Goal: Register for event/course

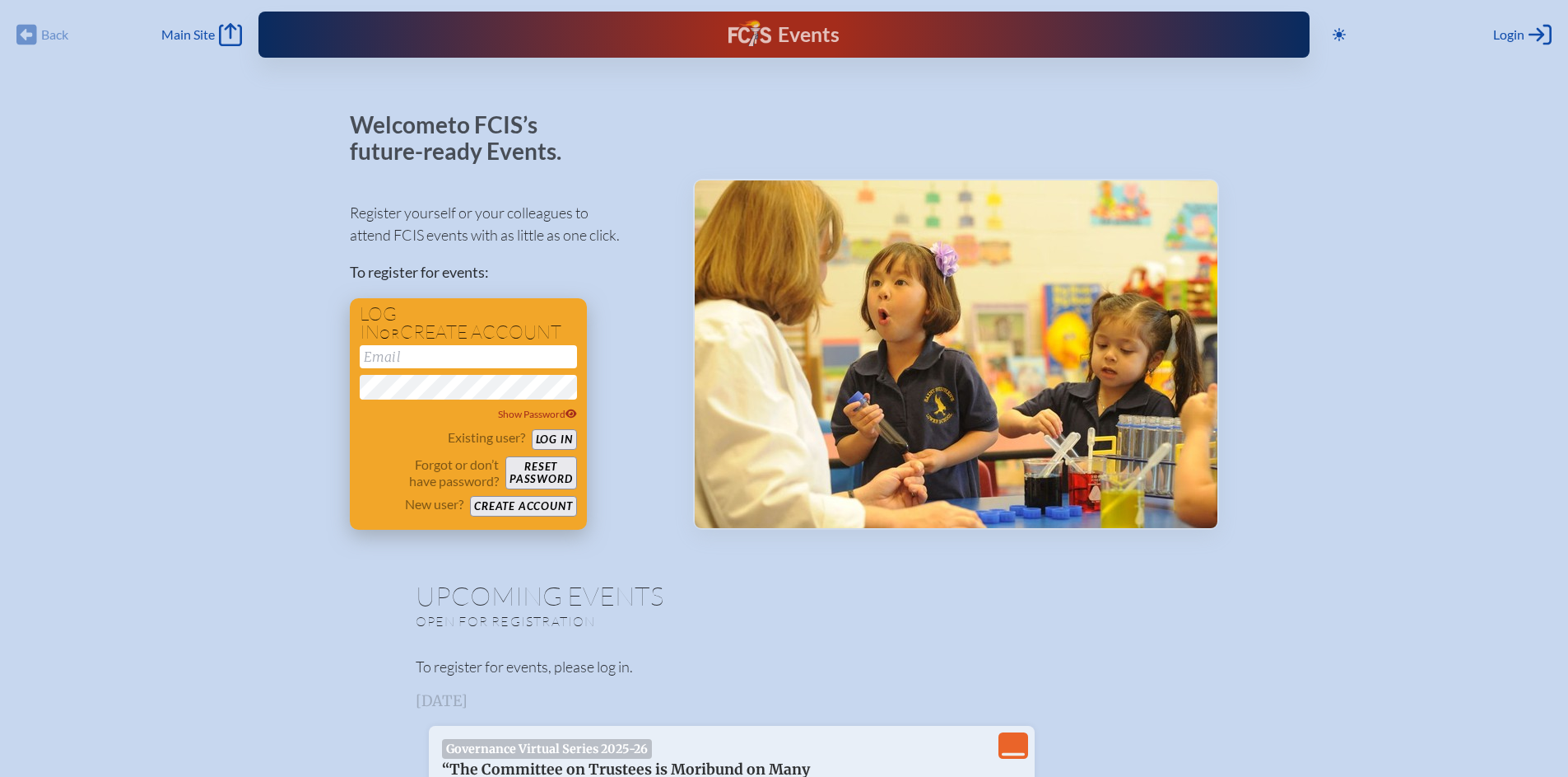
click at [396, 353] on input "email" at bounding box center [469, 356] width 217 height 23
type input "[EMAIL_ADDRESS][DOMAIN_NAME]"
click at [542, 439] on button "Log in" at bounding box center [555, 439] width 45 height 21
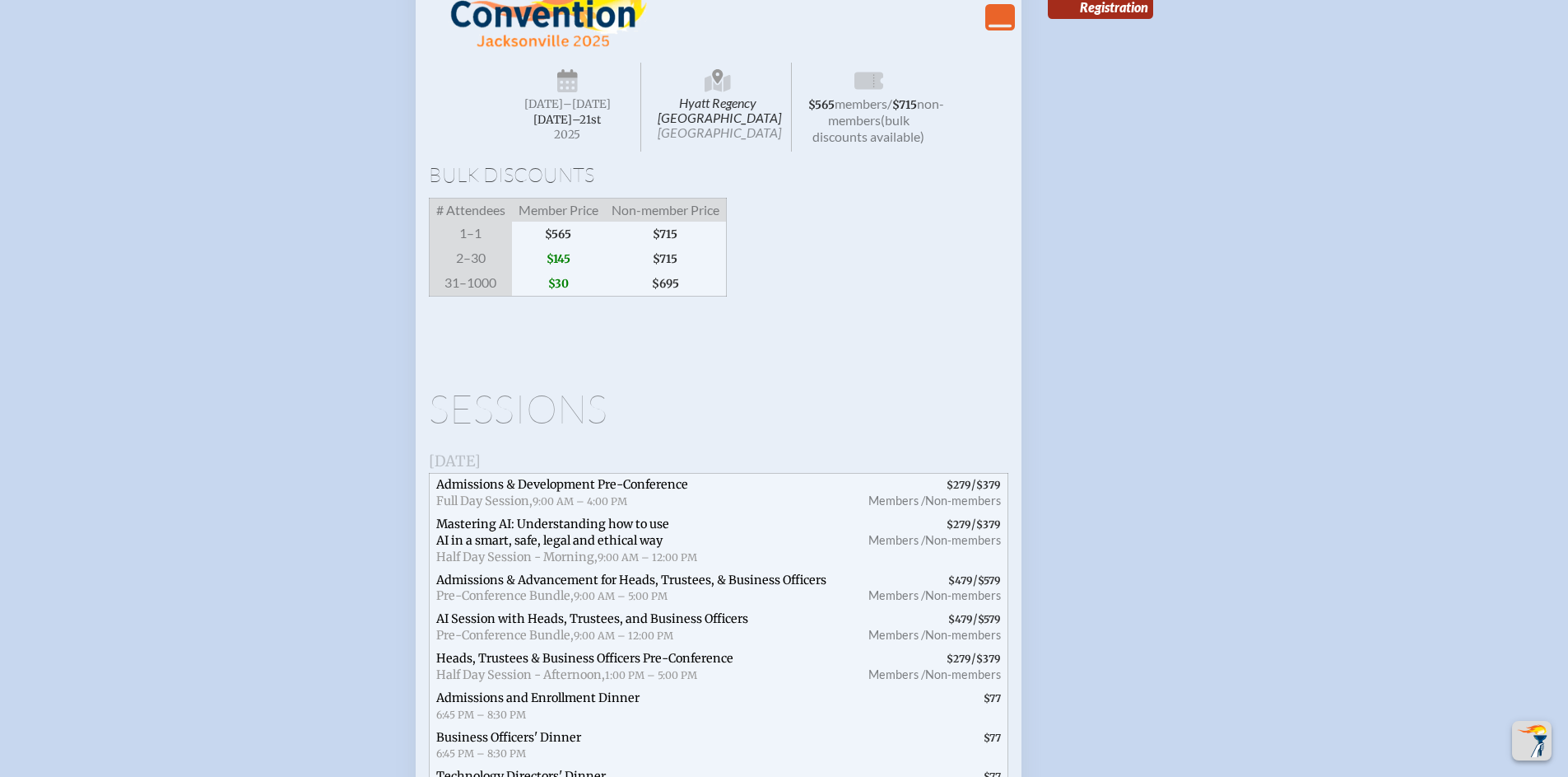
scroll to position [2458, 0]
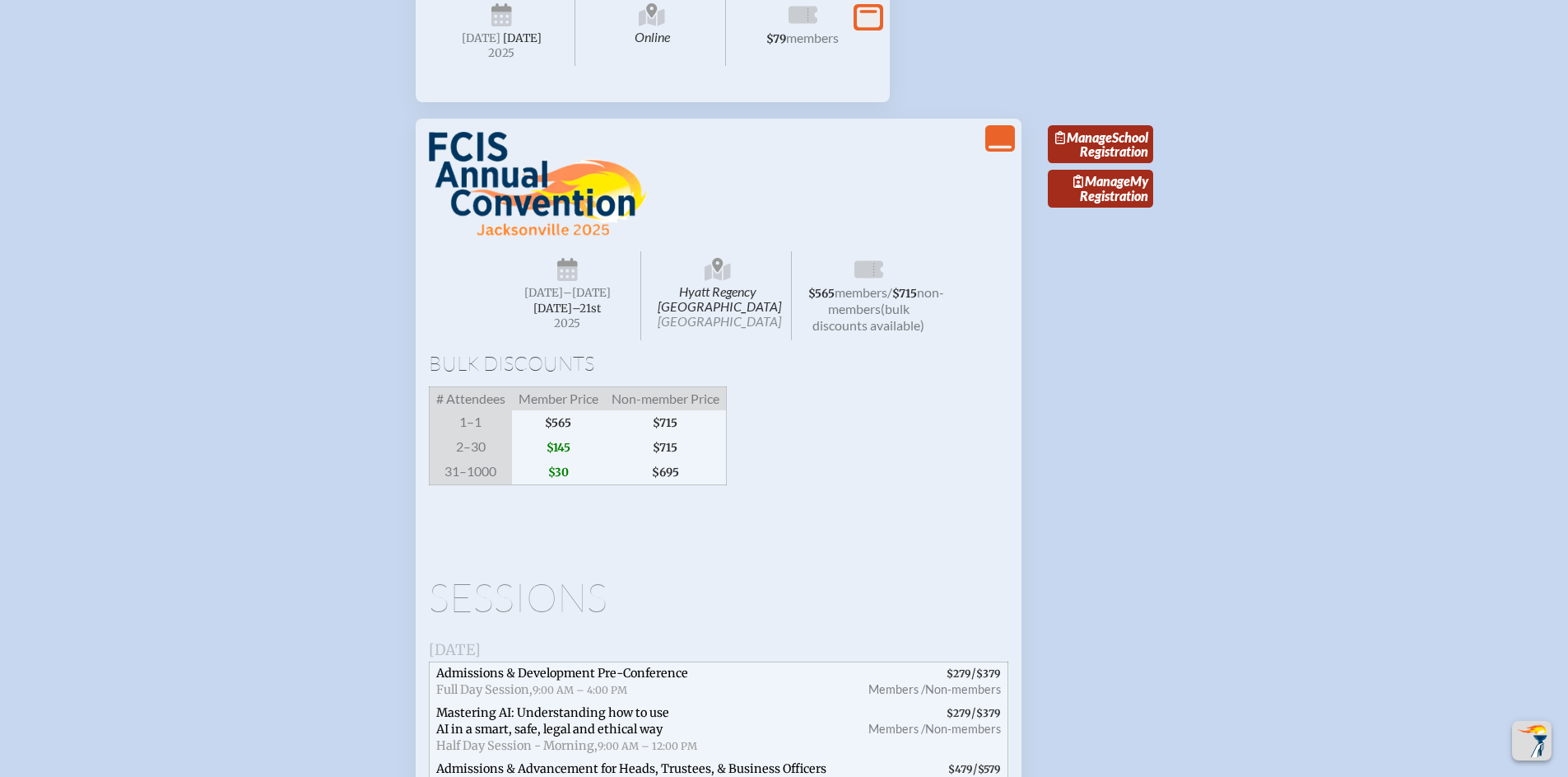
click at [1163, 271] on li "View Less Hyatt Regency [GEOGRAPHIC_DATA] [GEOGRAPHIC_DATA] [DATE] –[DATE]–⁠21s…" at bounding box center [784, 724] width 777 height 1236
click at [1108, 145] on span "Manage" at bounding box center [1083, 137] width 57 height 16
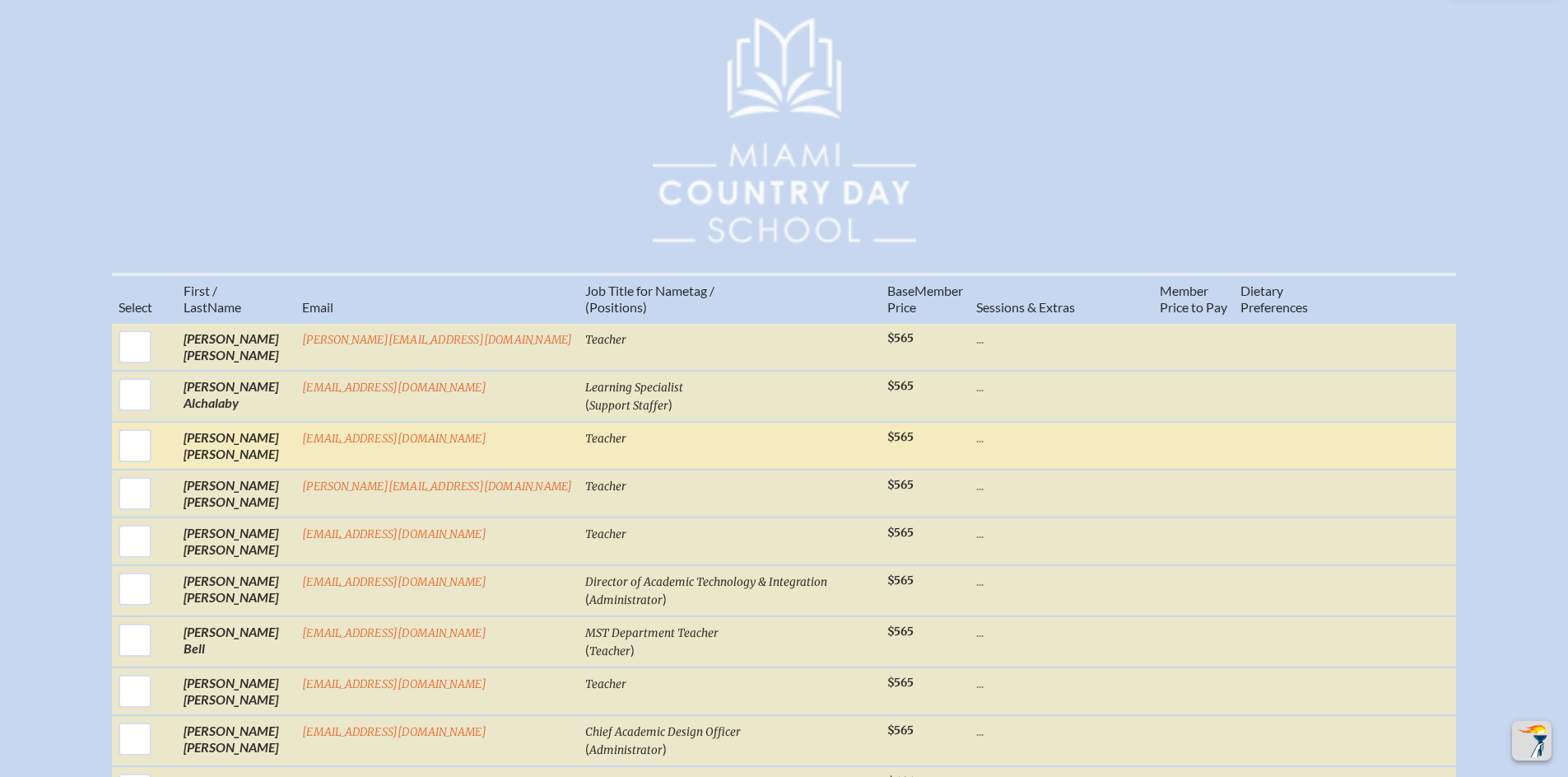
scroll to position [2365, 0]
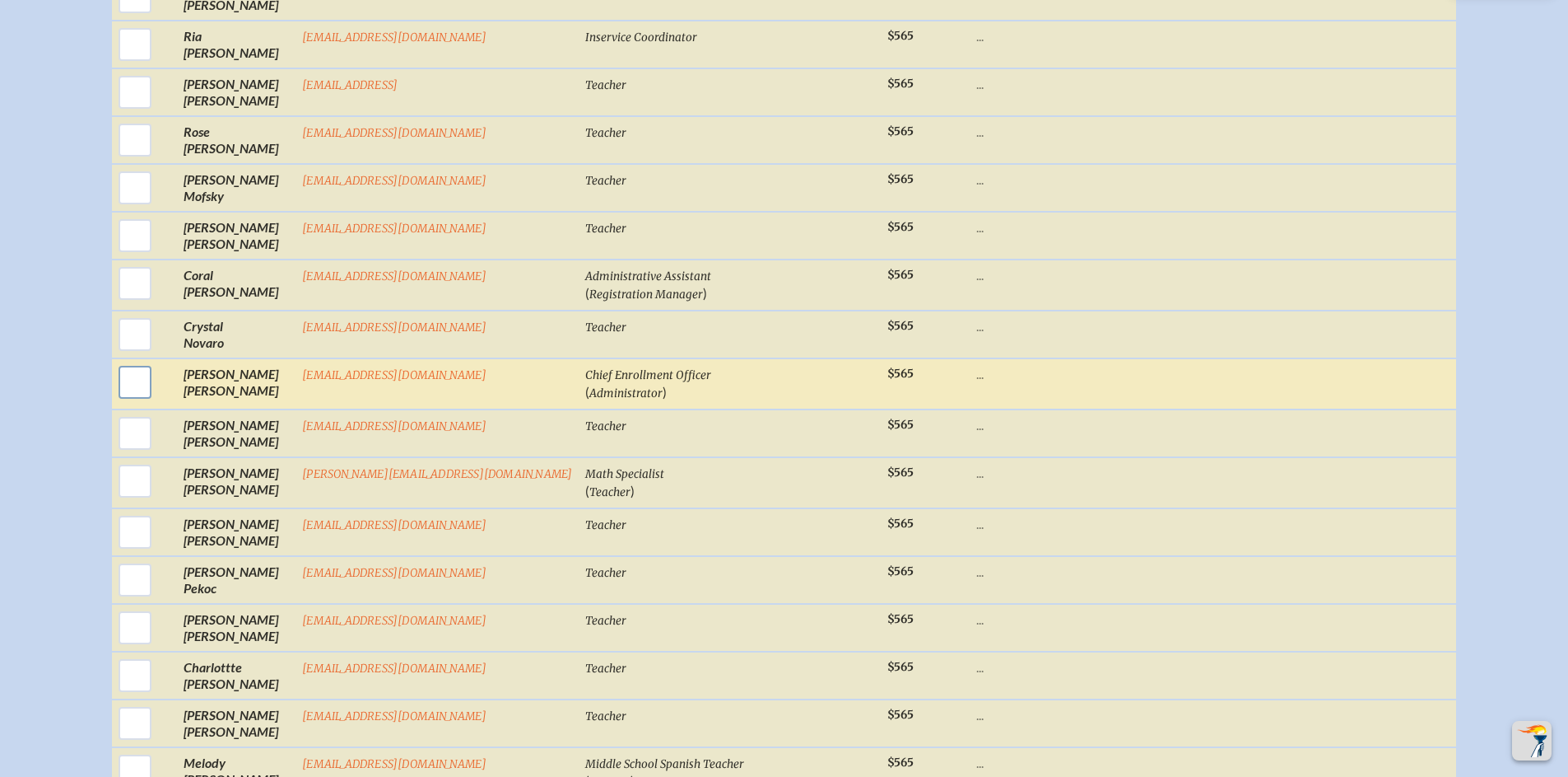
click at [152, 392] on input "checkbox" at bounding box center [135, 382] width 41 height 41
checkbox input "true"
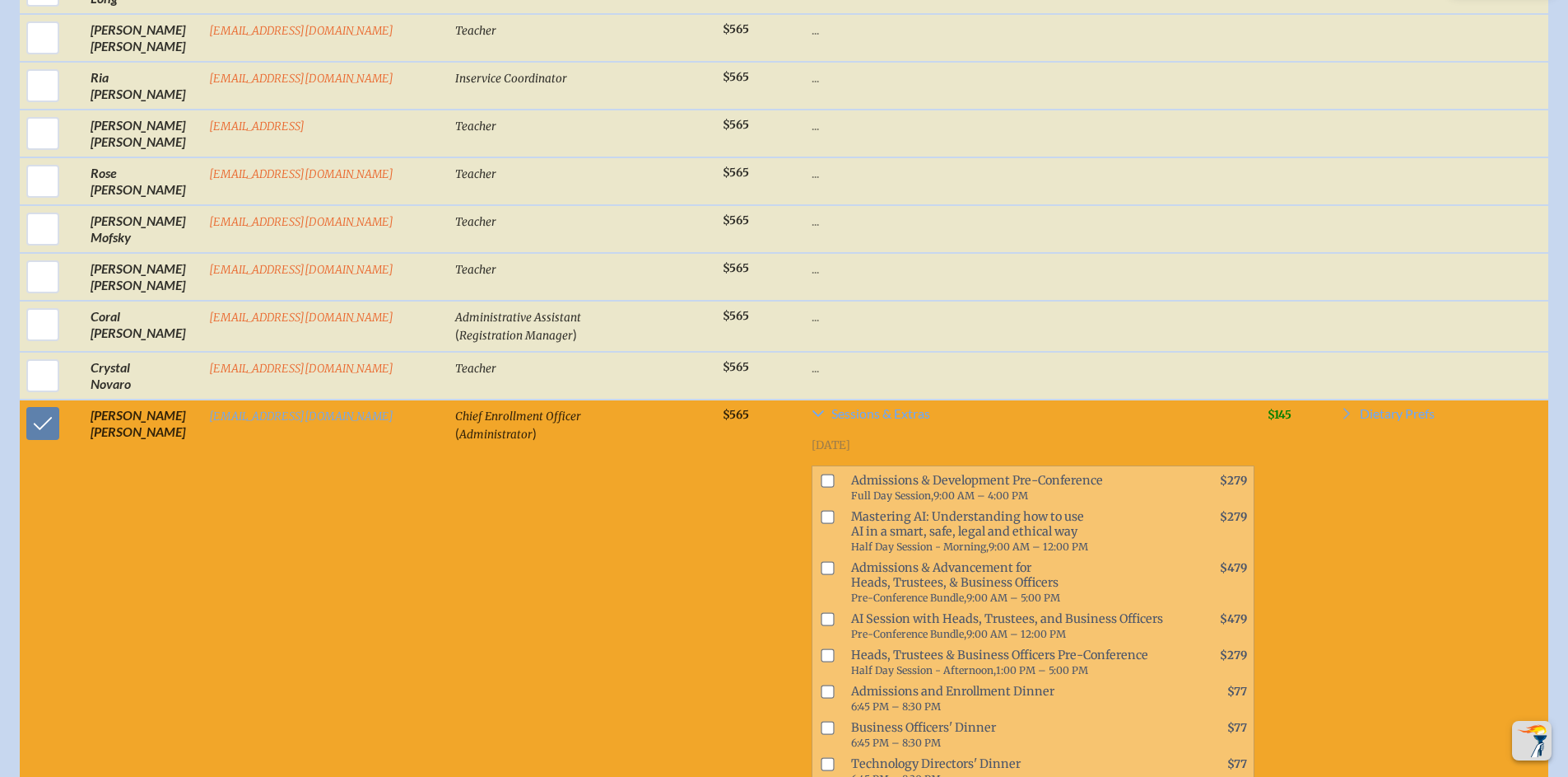
scroll to position [2402, 0]
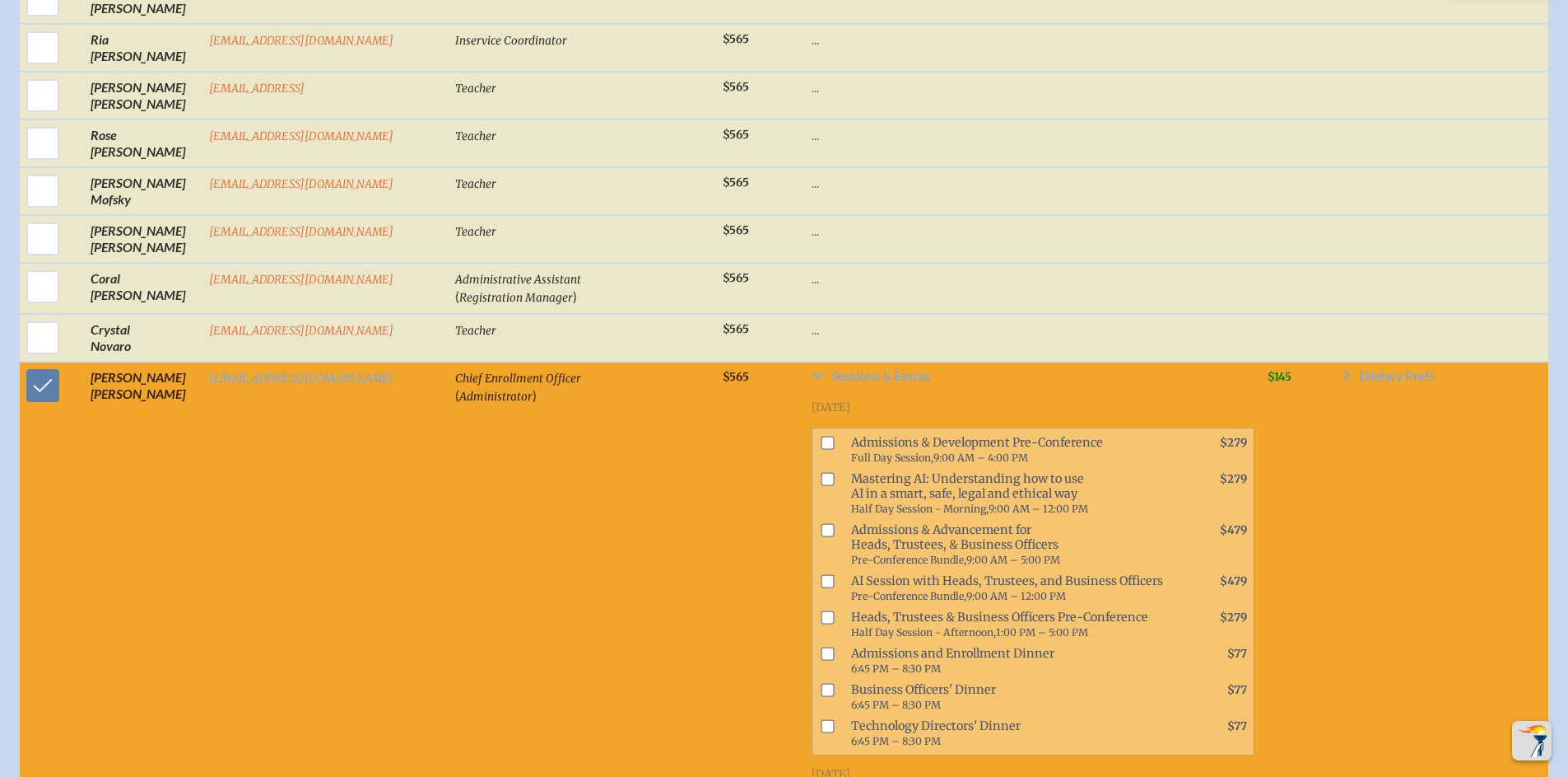
click at [821, 660] on input "checkbox" at bounding box center [827, 653] width 13 height 13
checkbox input "true"
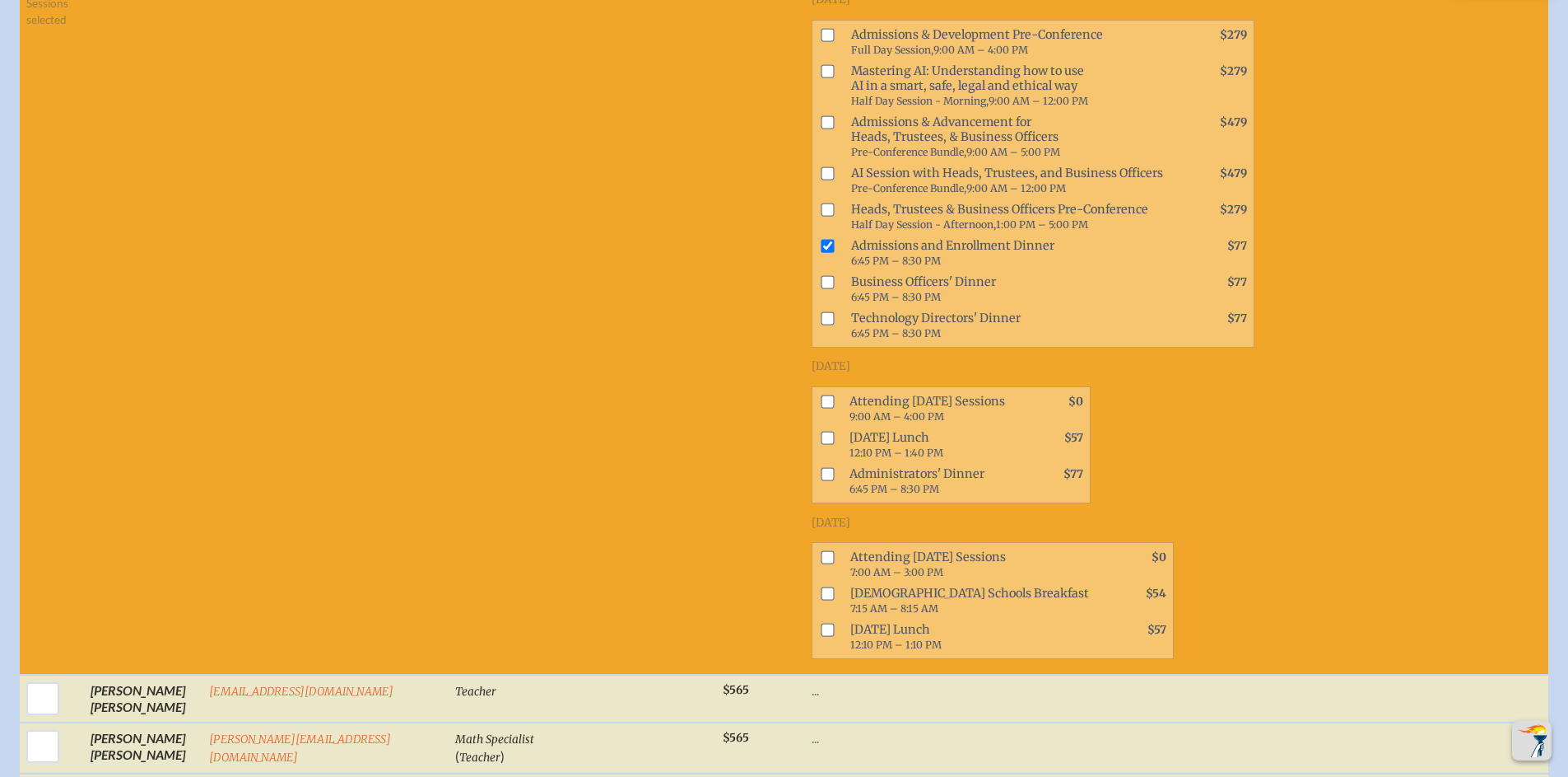
scroll to position [2813, 0]
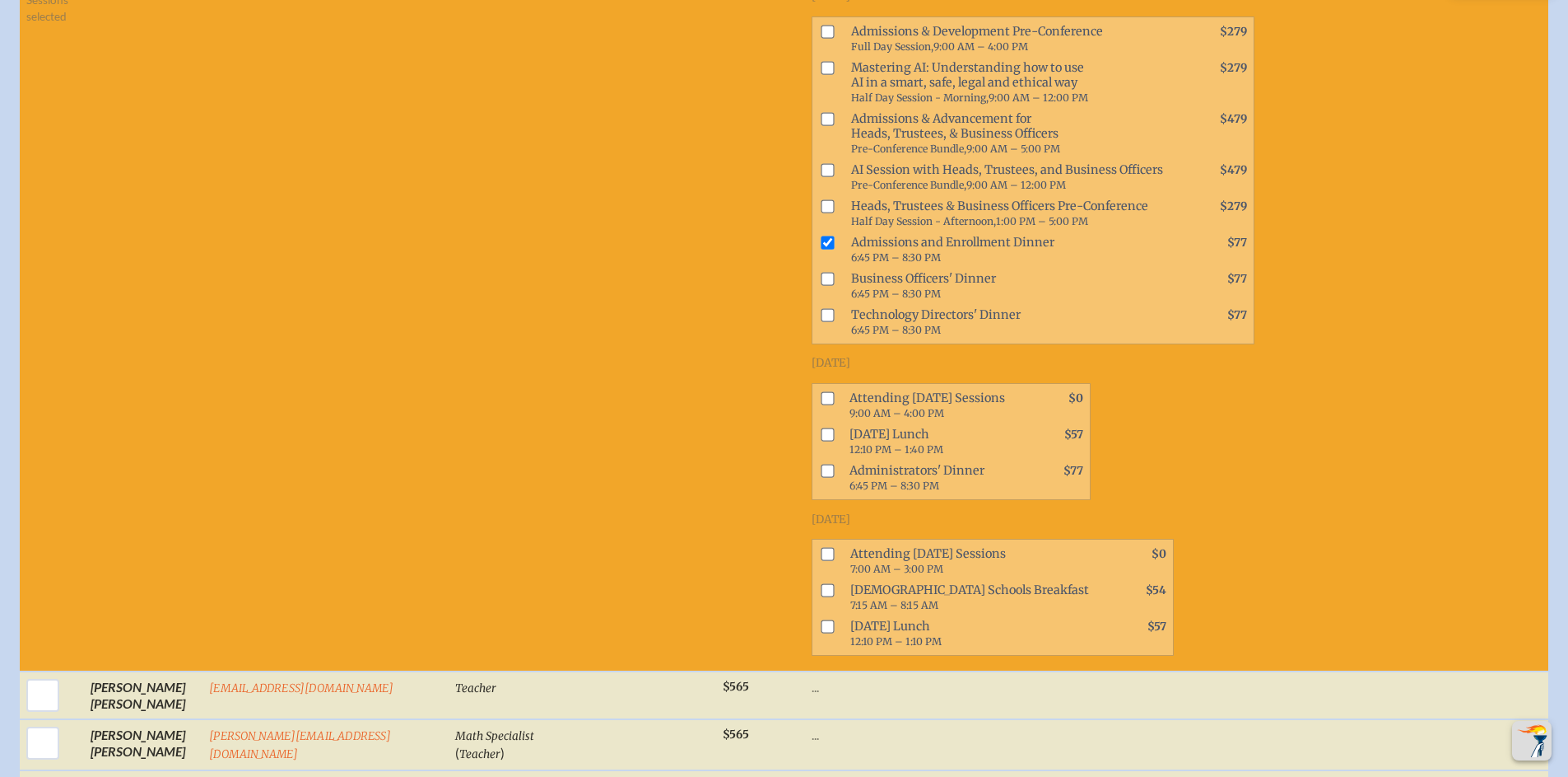
click at [821, 405] on input "checkbox" at bounding box center [827, 397] width 13 height 13
checkbox input "true"
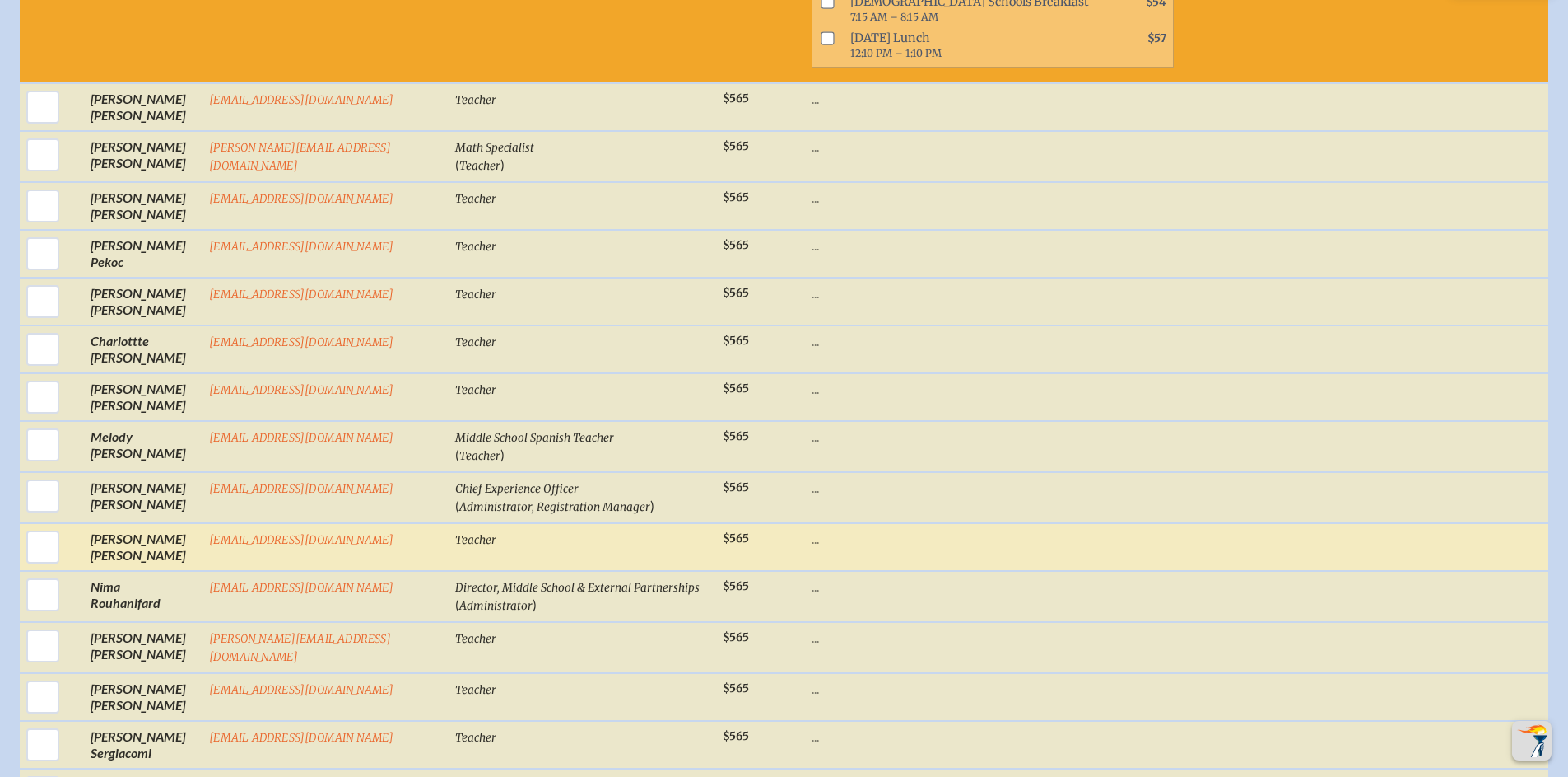
scroll to position [3512, 0]
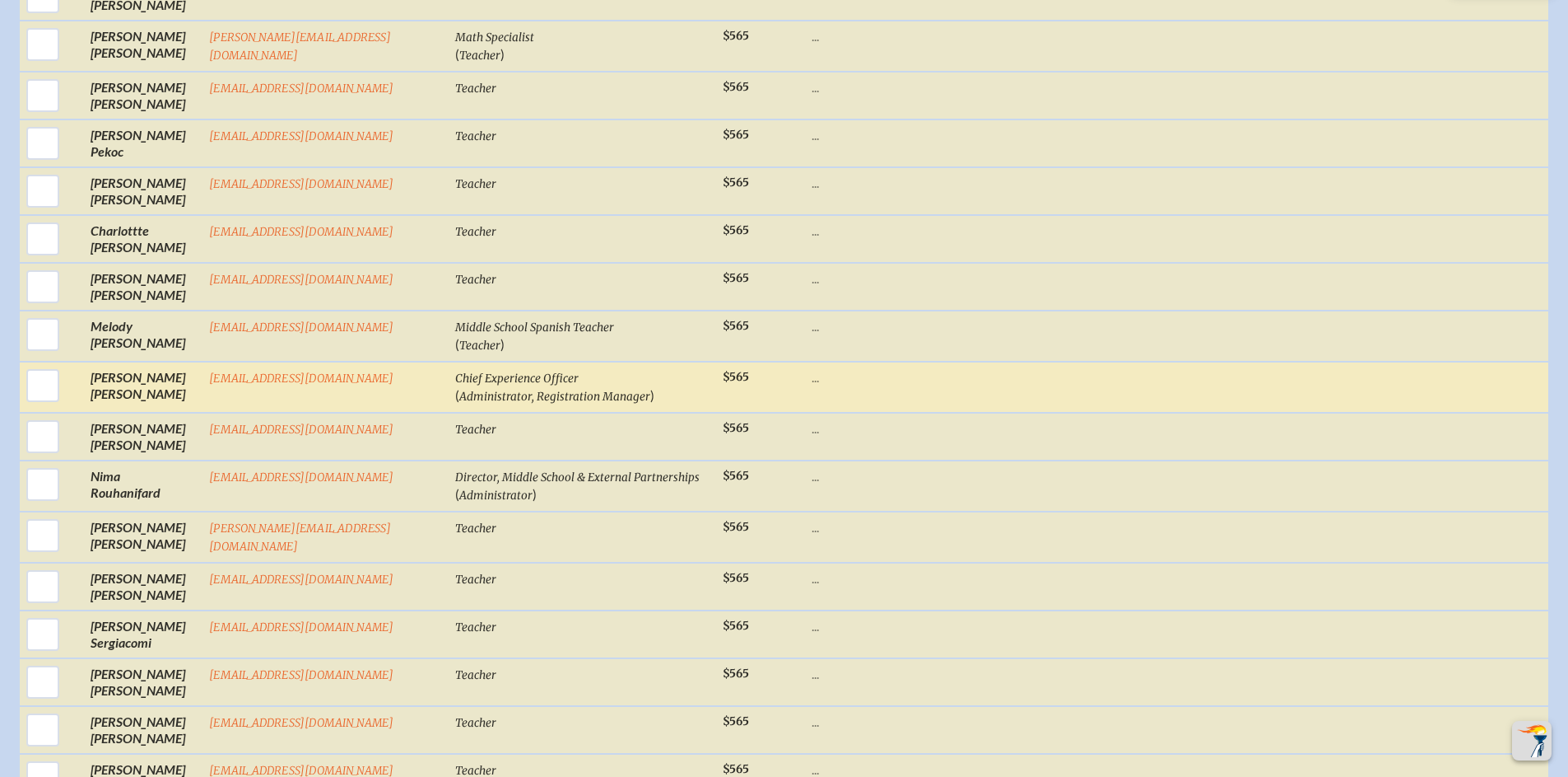
click at [109, 400] on td "Jill Robert" at bounding box center [143, 387] width 118 height 51
click at [43, 396] on input "checkbox" at bounding box center [43, 386] width 41 height 41
checkbox input "true"
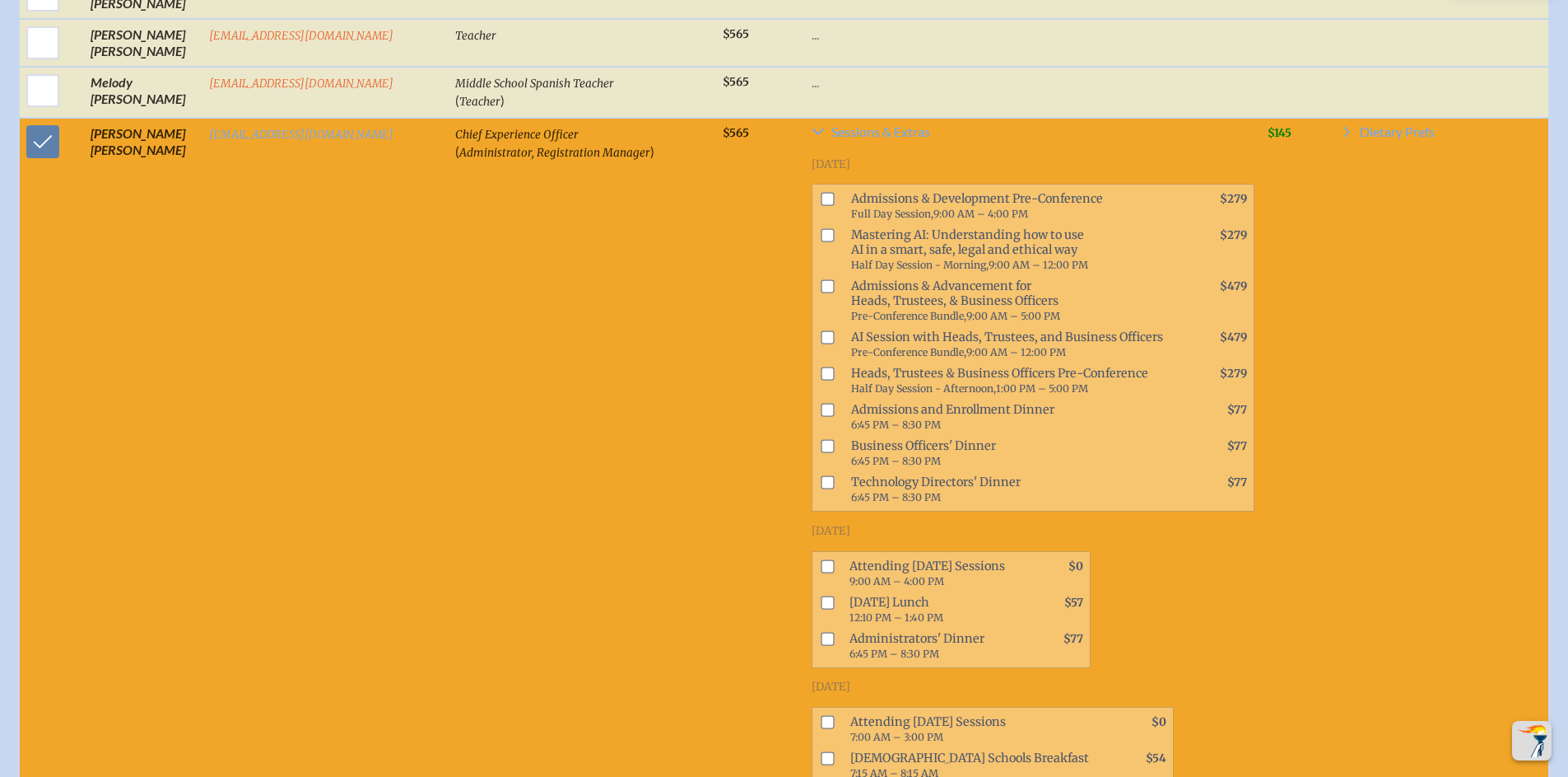
scroll to position [3756, 0]
click at [821, 572] on input "checkbox" at bounding box center [827, 565] width 13 height 13
checkbox input "true"
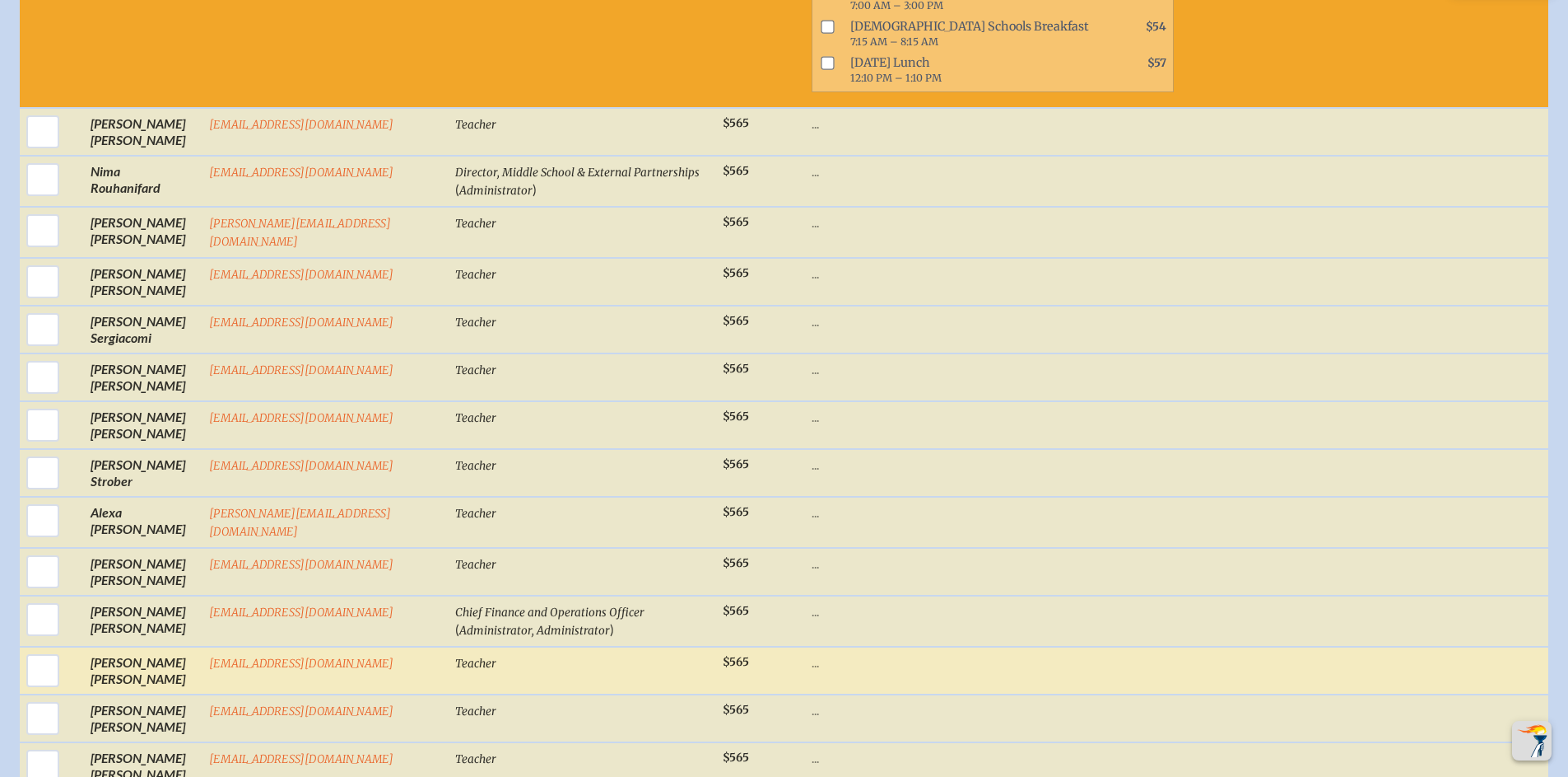
scroll to position [4494, 0]
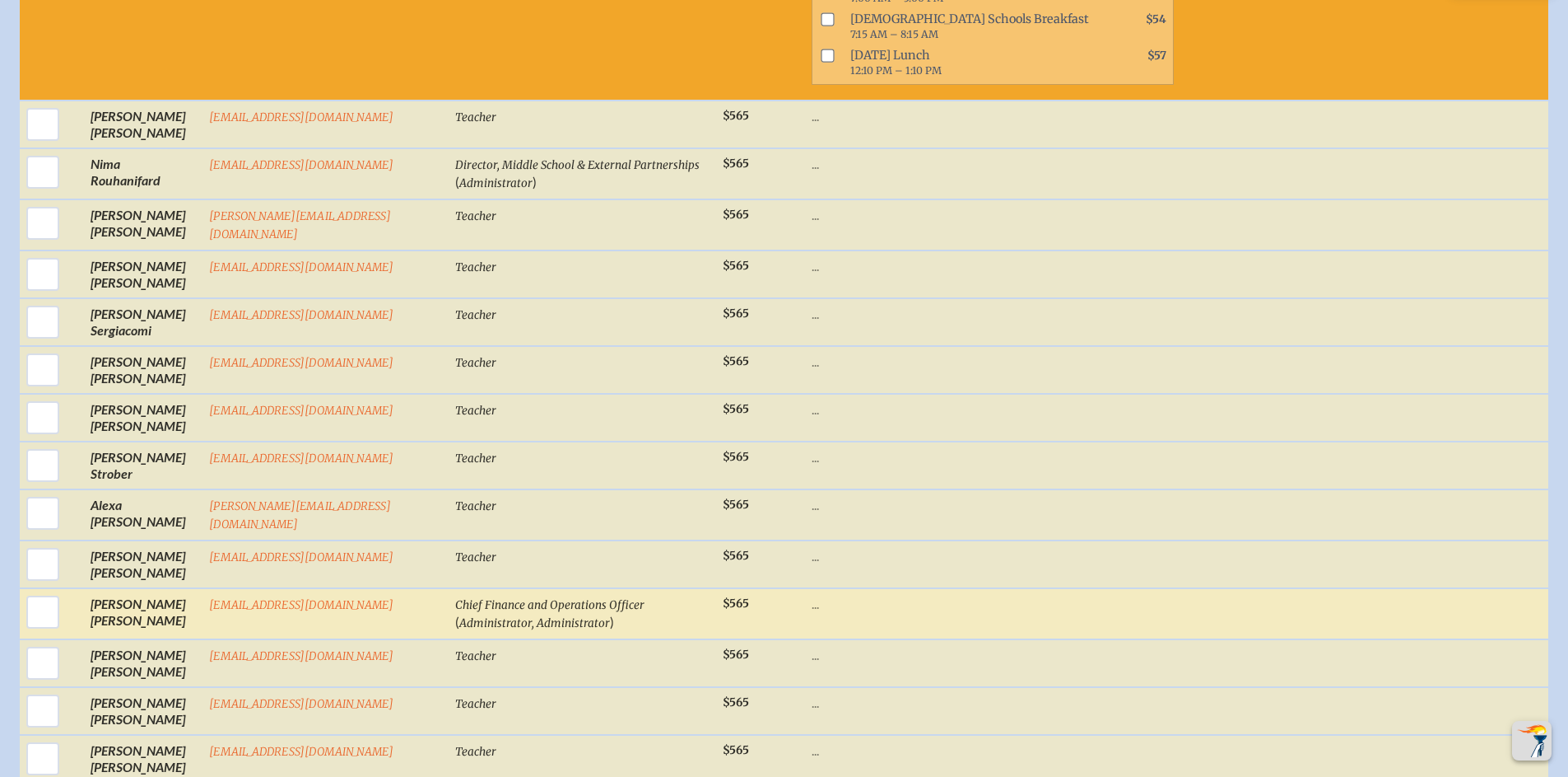
click at [521, 620] on span "Administrator, Administrator" at bounding box center [534, 623] width 151 height 14
click at [37, 619] on input "checkbox" at bounding box center [43, 612] width 41 height 41
checkbox input "true"
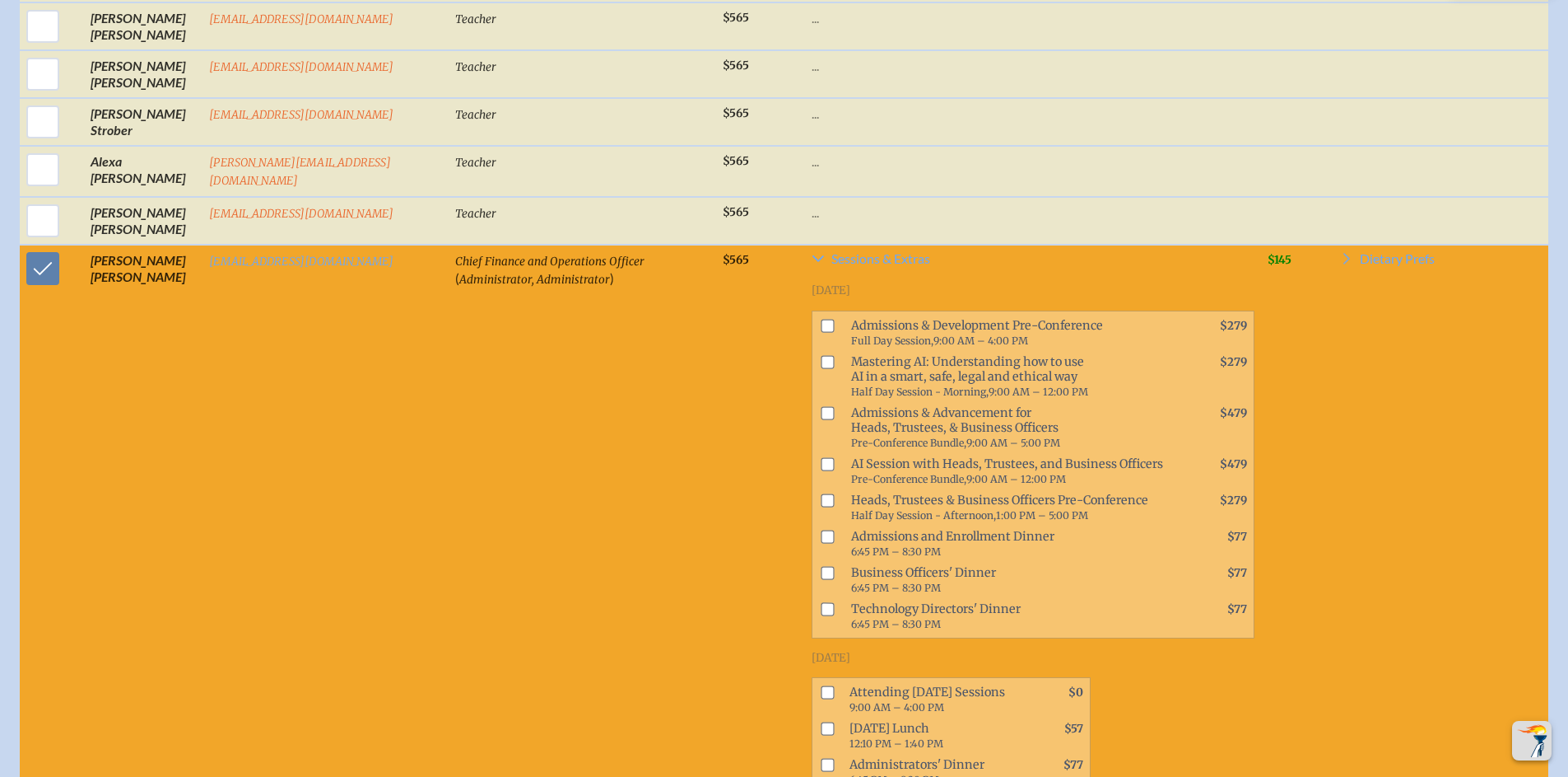
scroll to position [4839, 0]
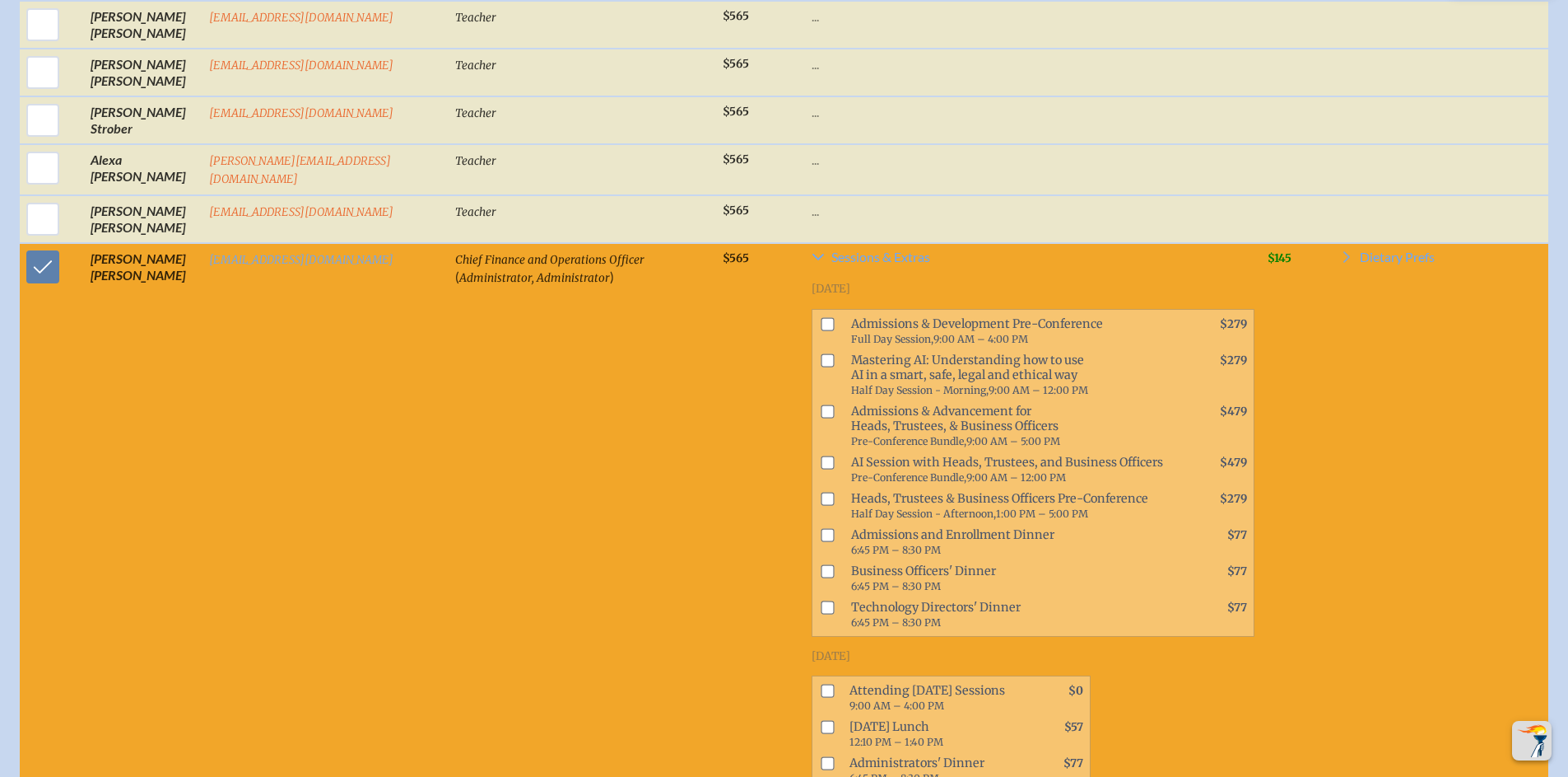
click at [821, 467] on input "checkbox" at bounding box center [827, 461] width 13 height 13
checkbox input "true"
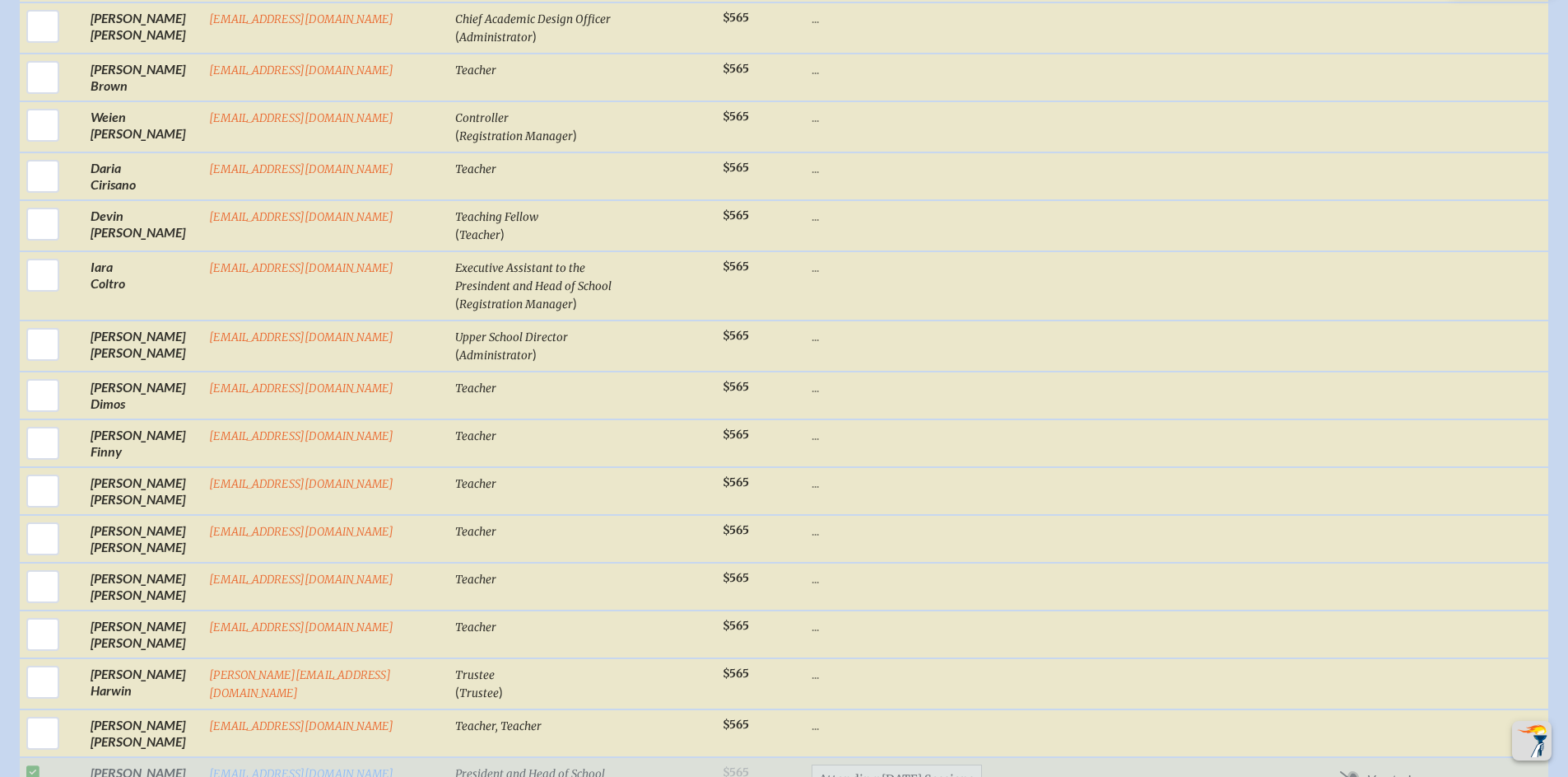
scroll to position [1369, 0]
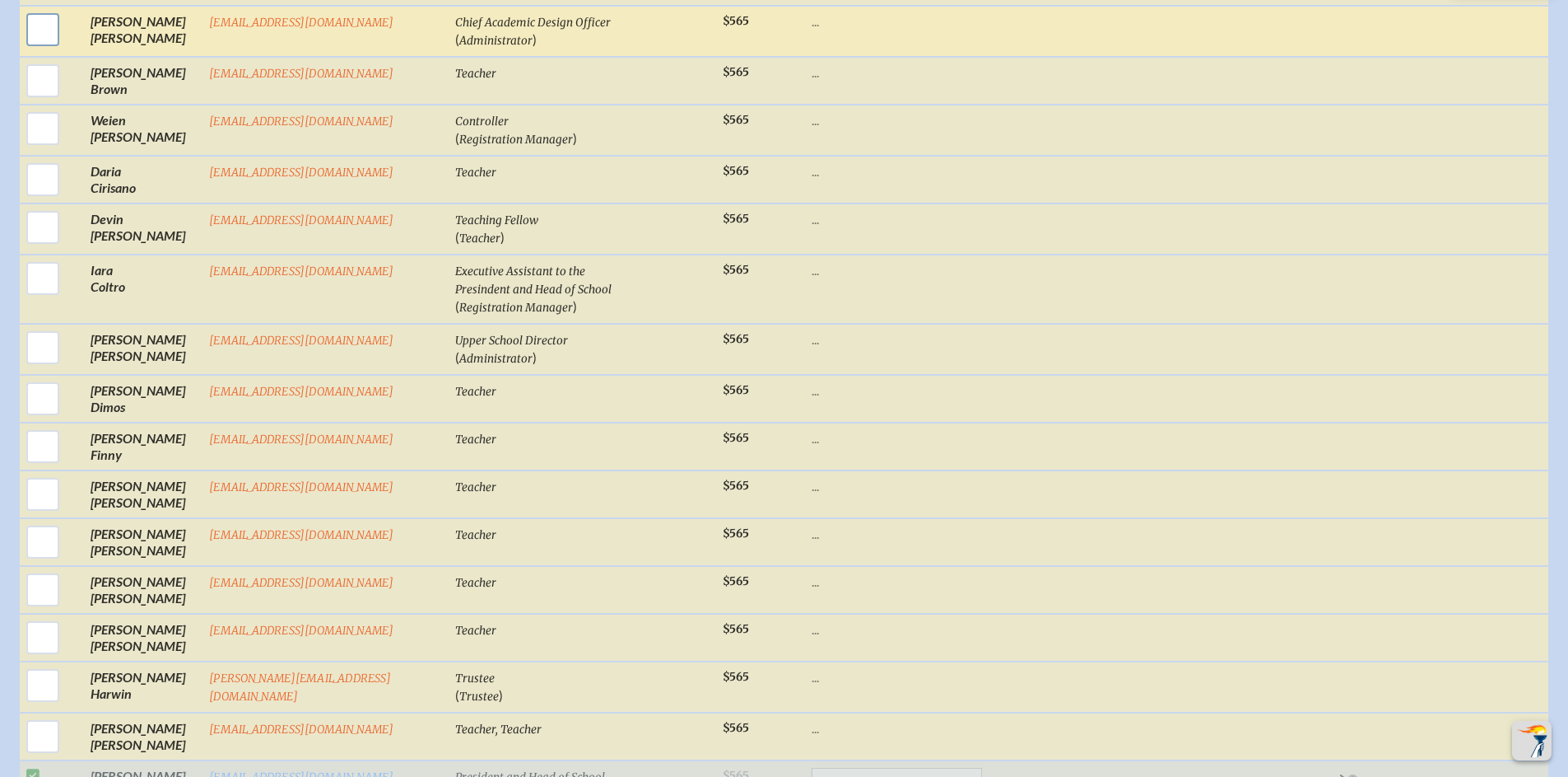
click at [35, 33] on input "checkbox" at bounding box center [43, 30] width 41 height 41
checkbox input "true"
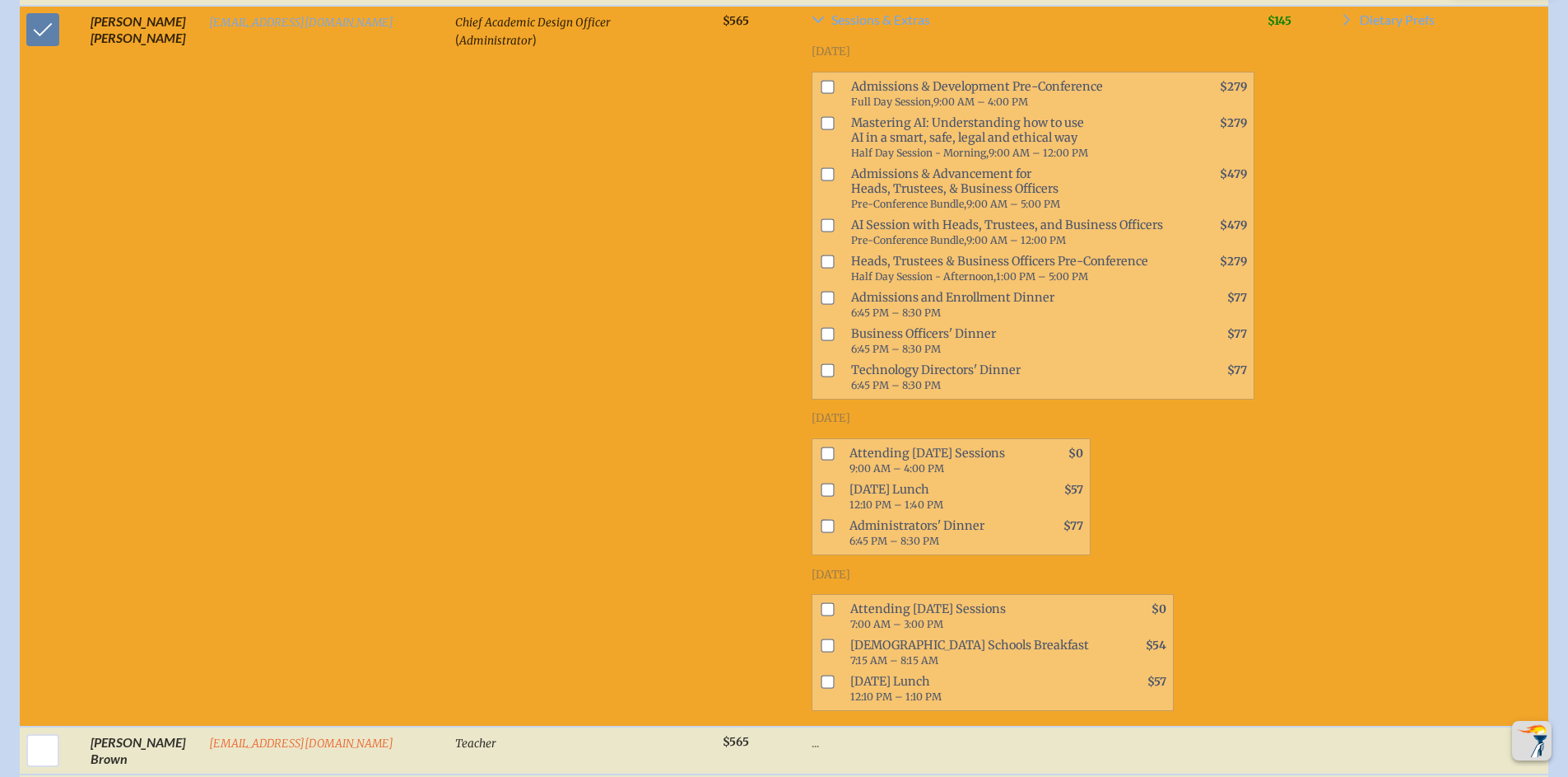
click at [821, 129] on input "checkbox" at bounding box center [827, 122] width 13 height 13
checkbox input "true"
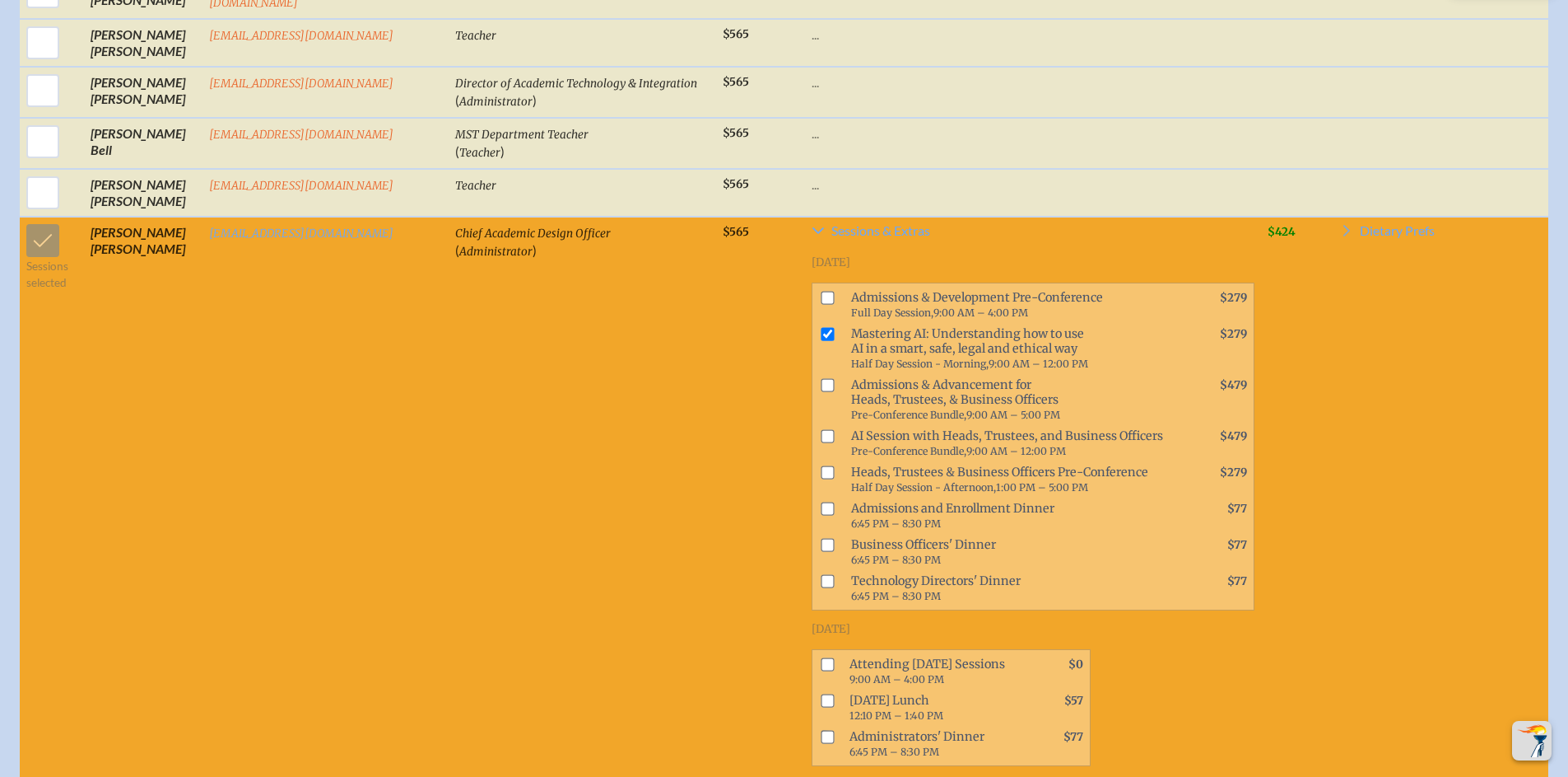
scroll to position [1207, 0]
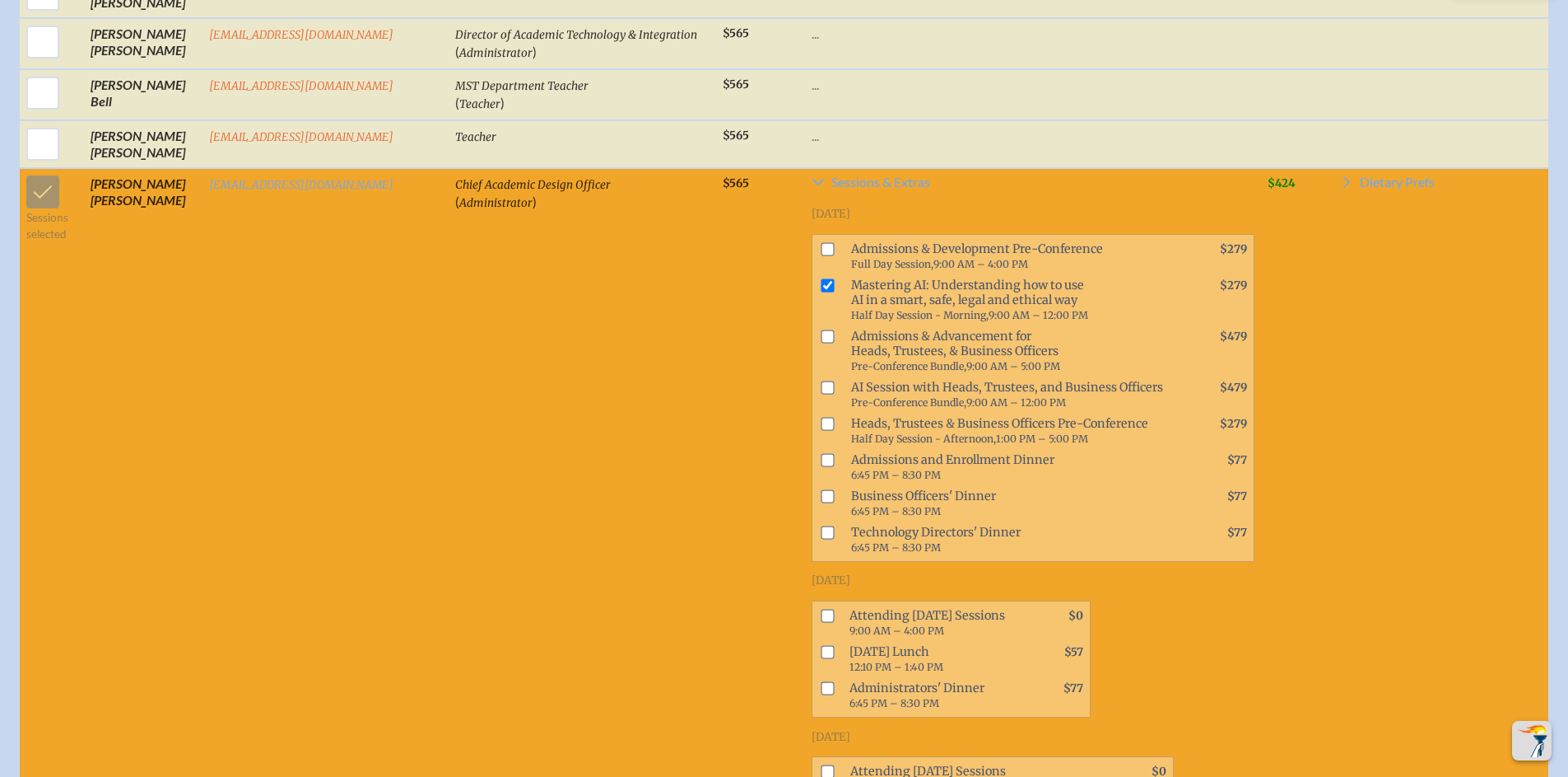
click at [821, 622] on input "checkbox" at bounding box center [827, 614] width 13 height 13
checkbox input "true"
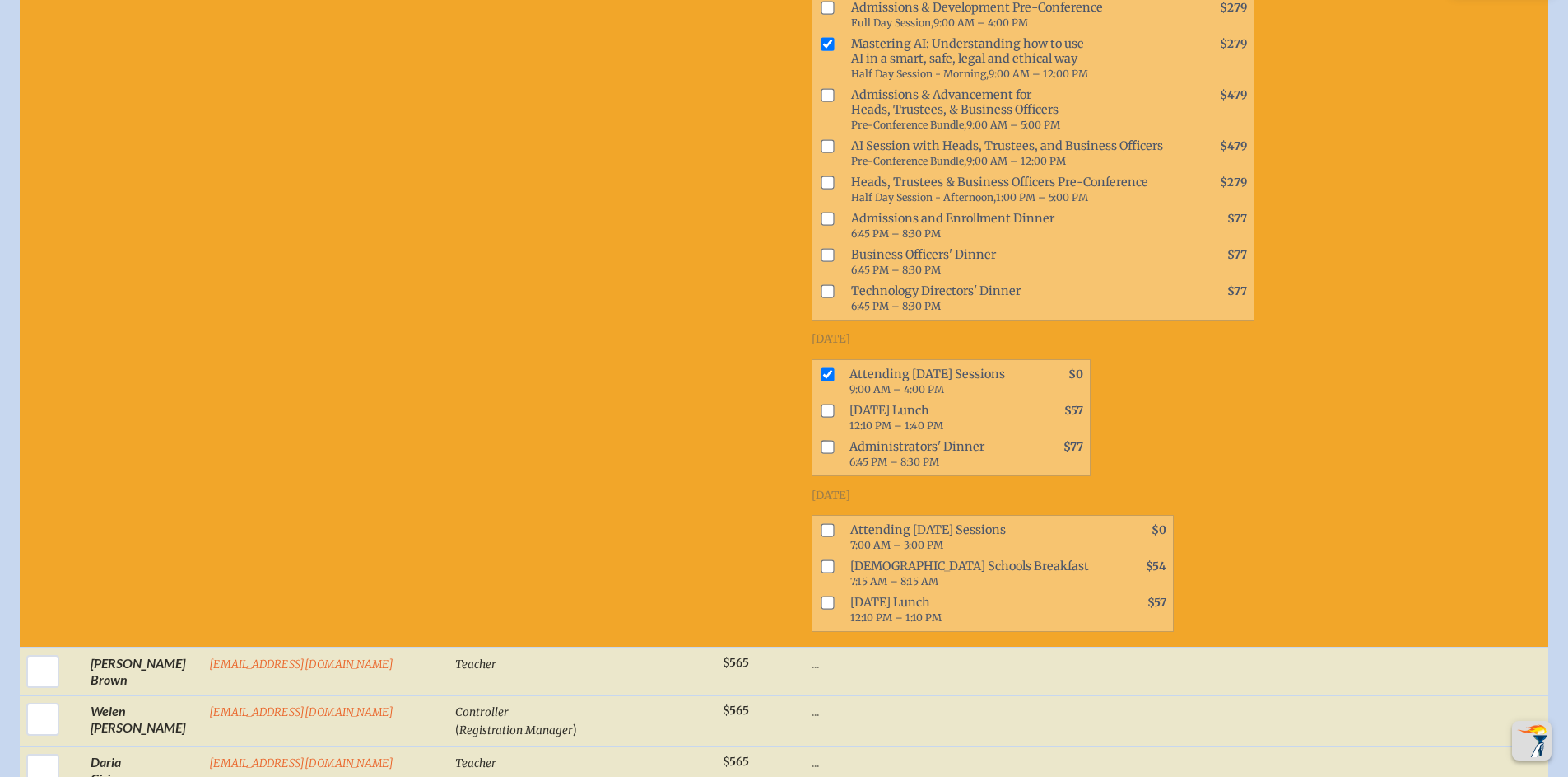
scroll to position [1497, 0]
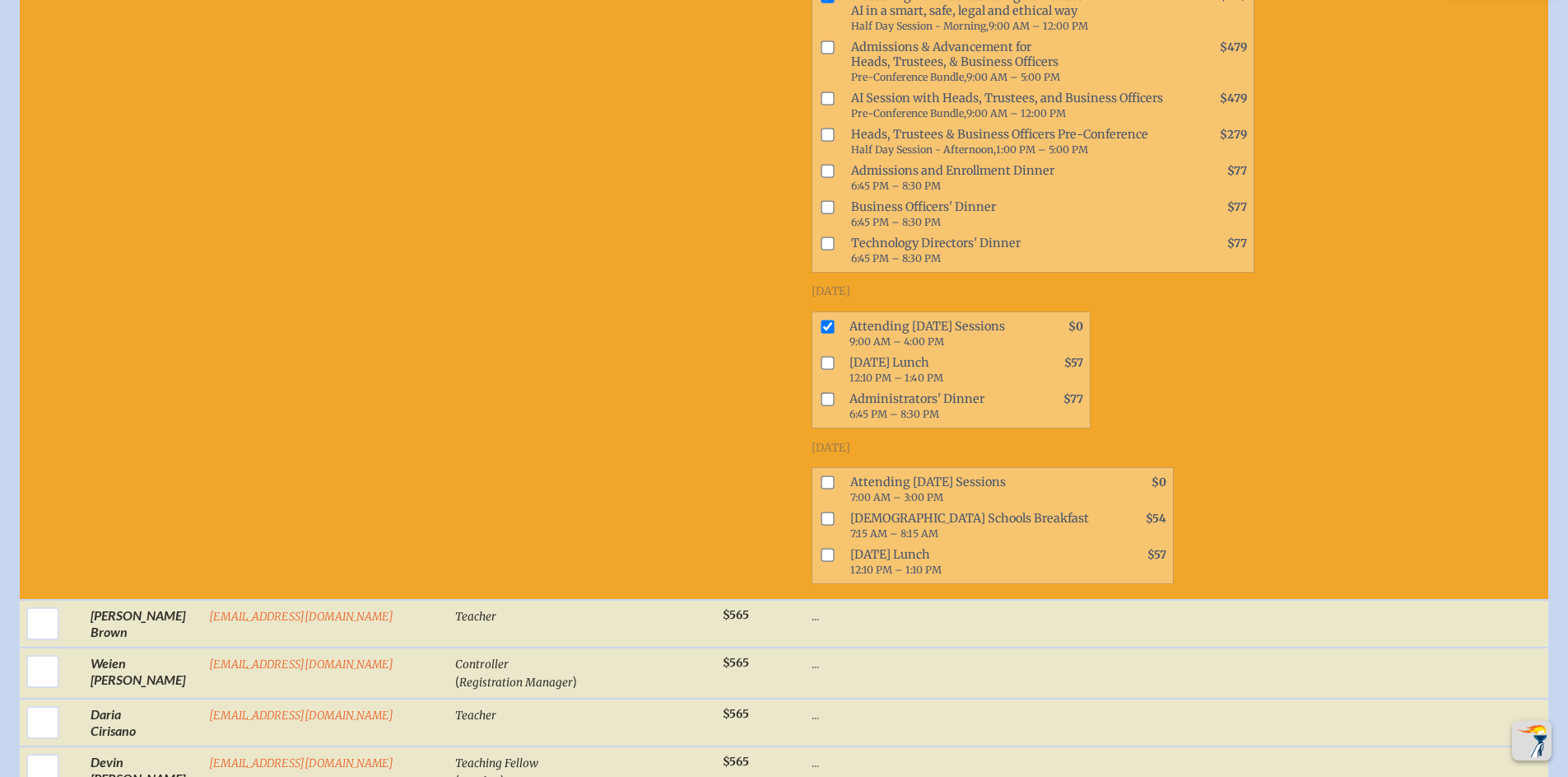
click at [821, 489] on input "checkbox" at bounding box center [827, 482] width 13 height 13
checkbox input "true"
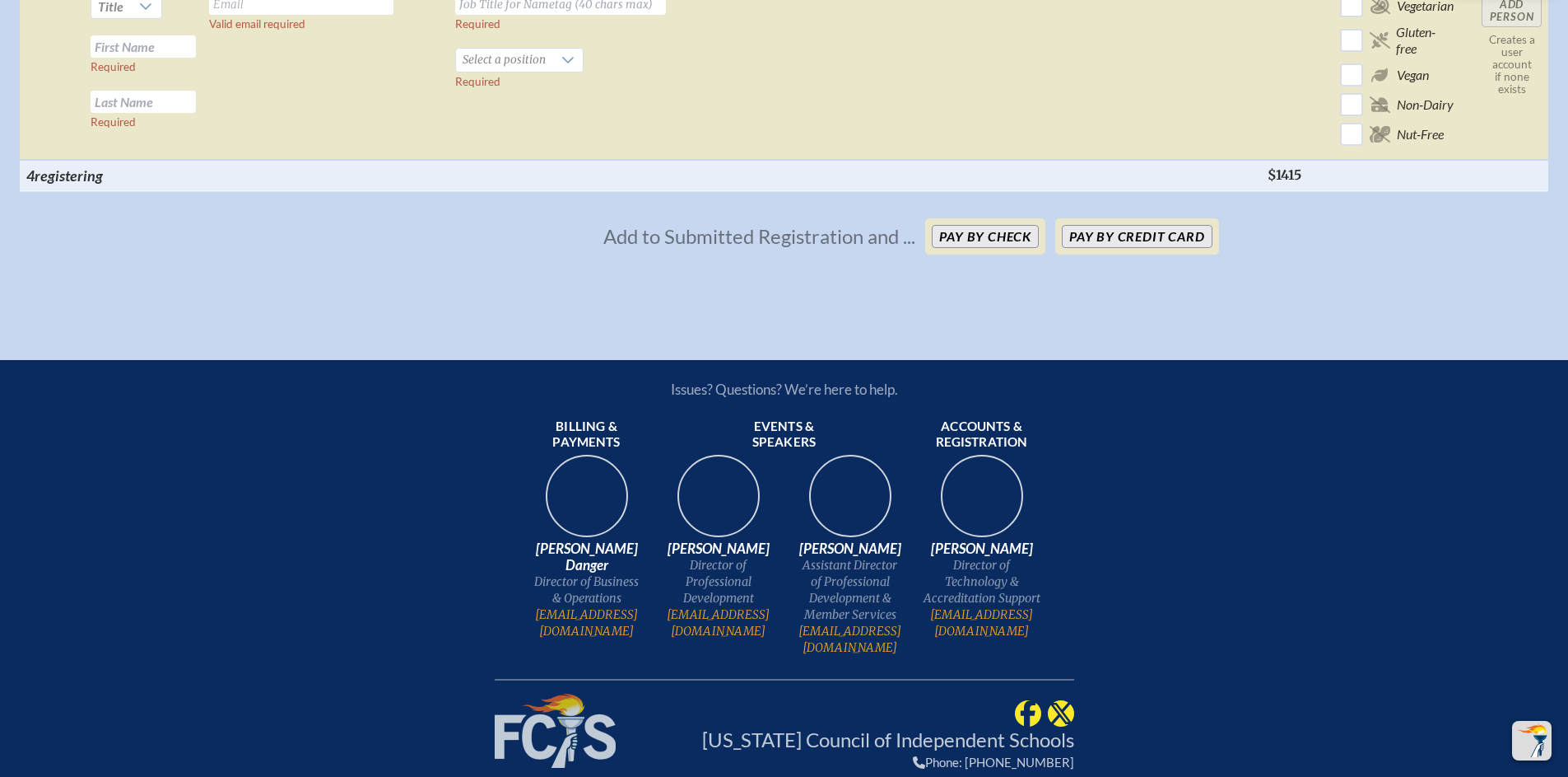
scroll to position [6490, 0]
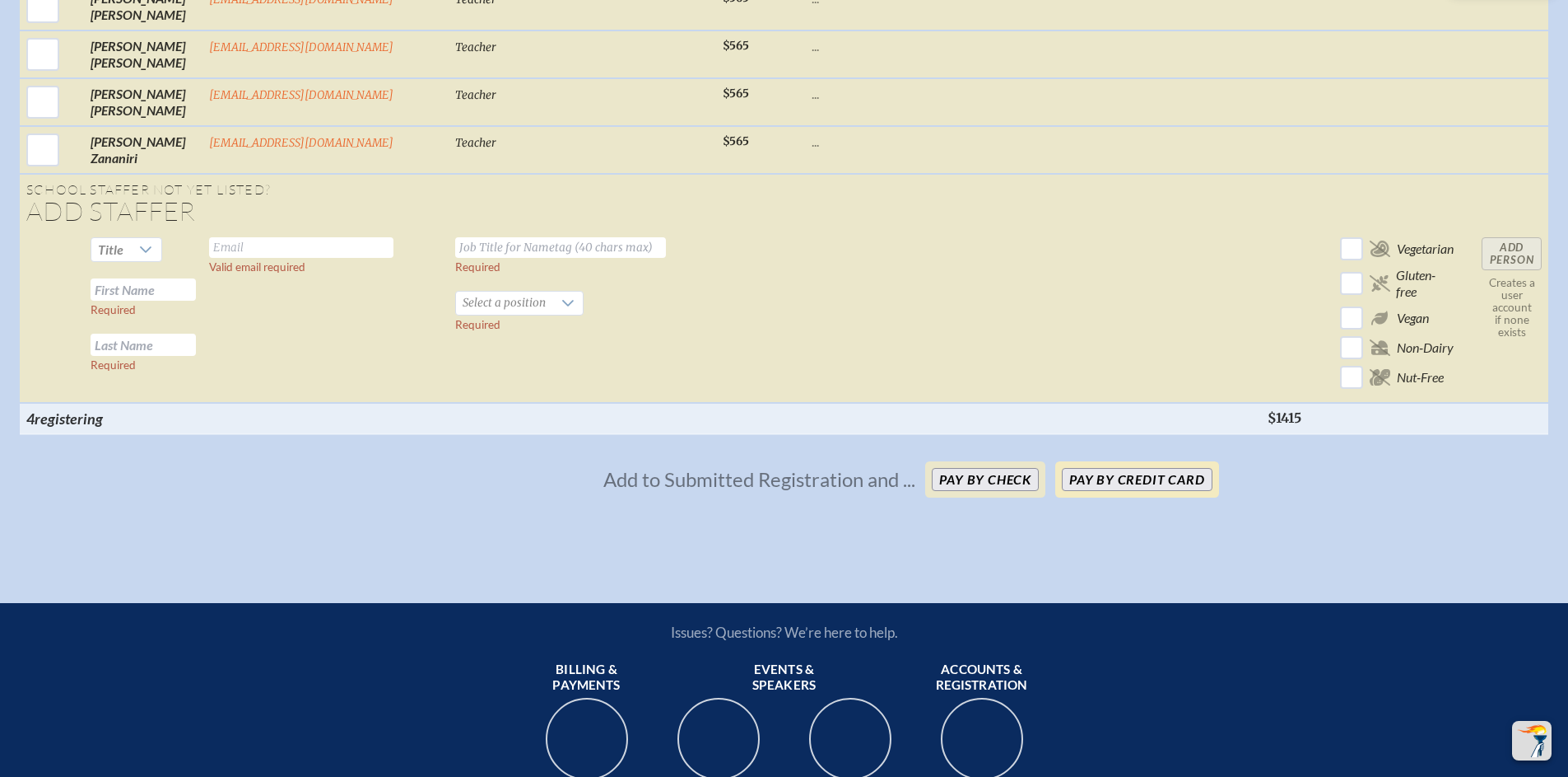
click at [1151, 491] on button "Pay by Credit Card" at bounding box center [1137, 479] width 150 height 23
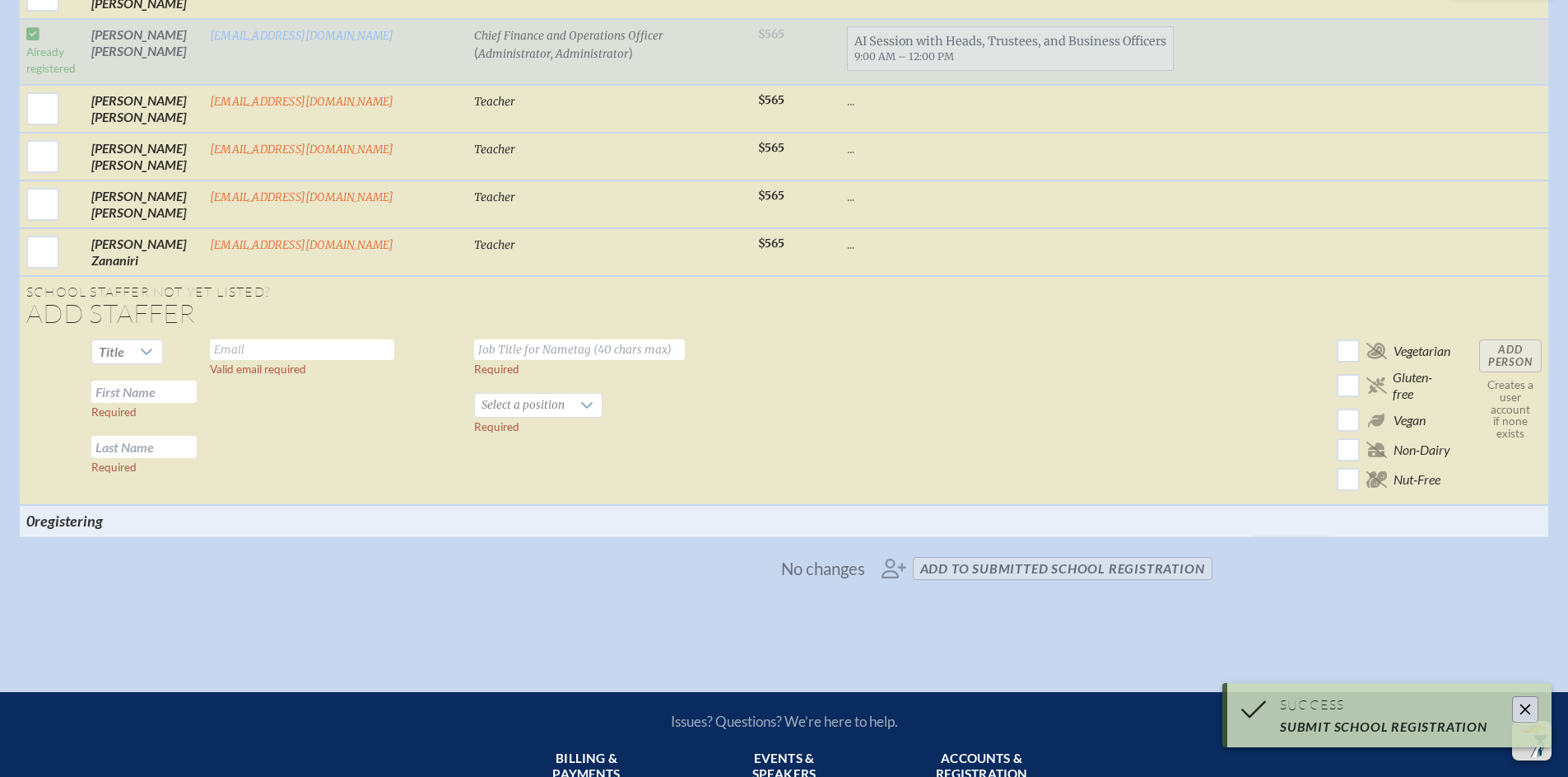
scroll to position [3994, 0]
